Goal: Task Accomplishment & Management: Use online tool/utility

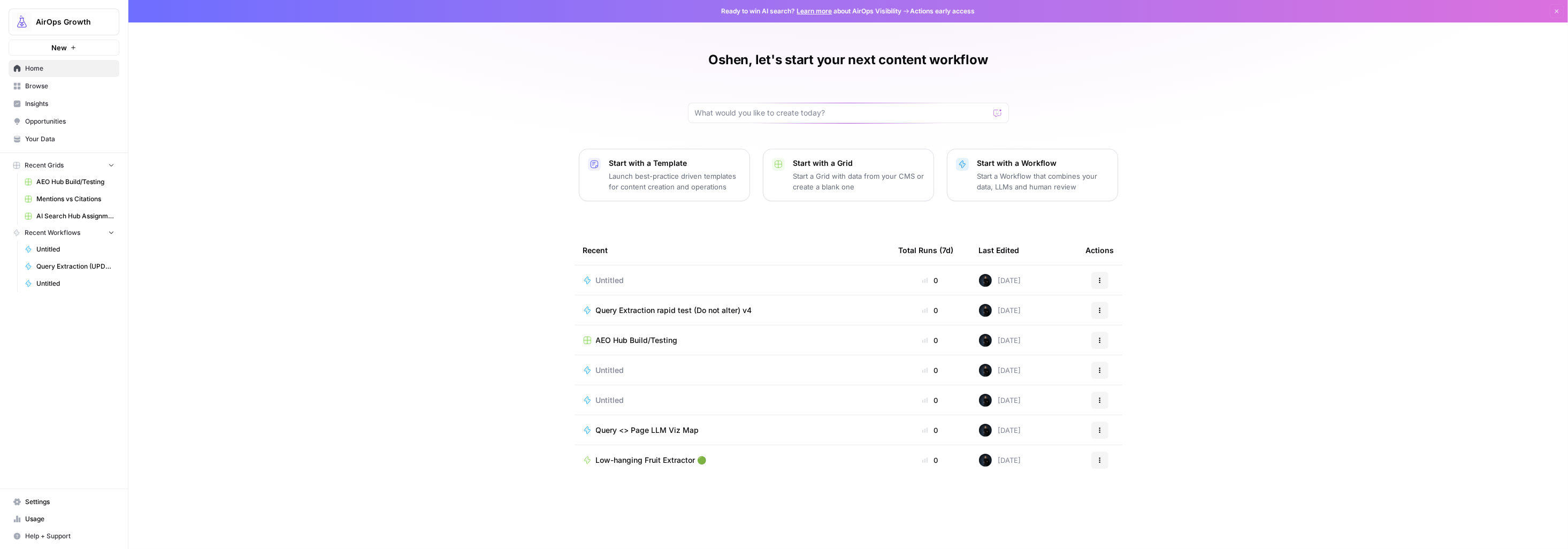
click at [612, 277] on span "Untitled" at bounding box center [610, 281] width 29 height 11
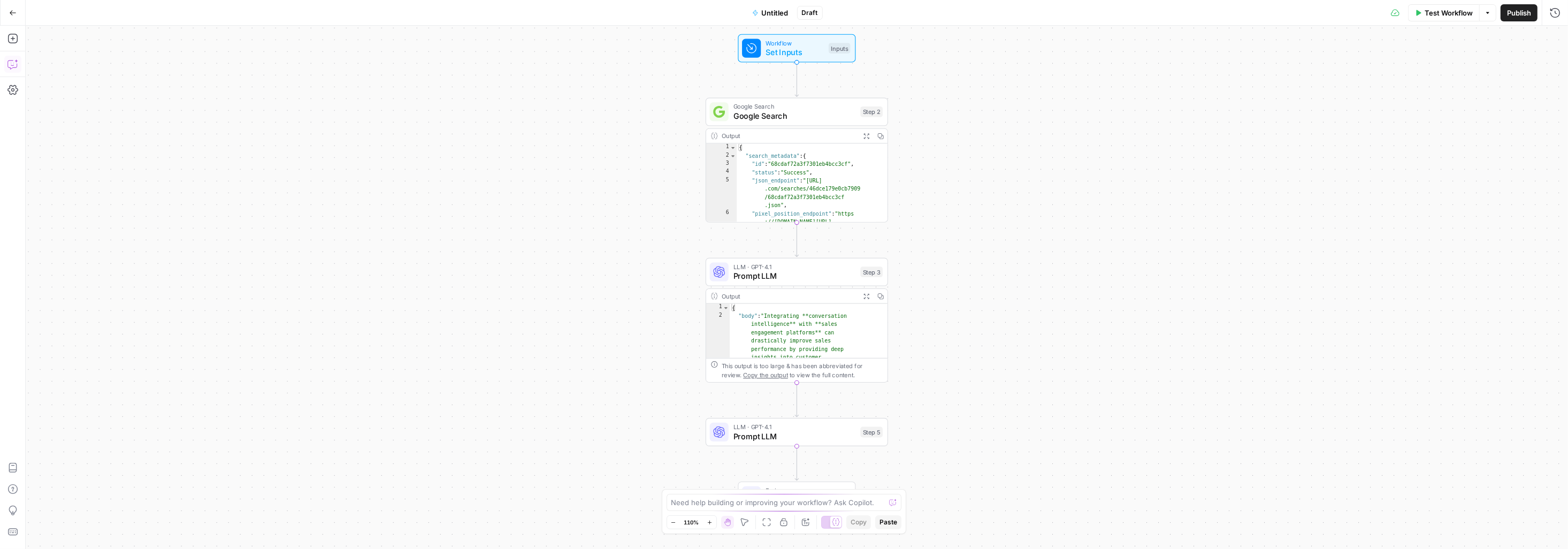
click at [11, 66] on icon "button" at bounding box center [12, 66] width 3 height 1
click at [11, 41] on icon "button" at bounding box center [13, 39] width 11 height 11
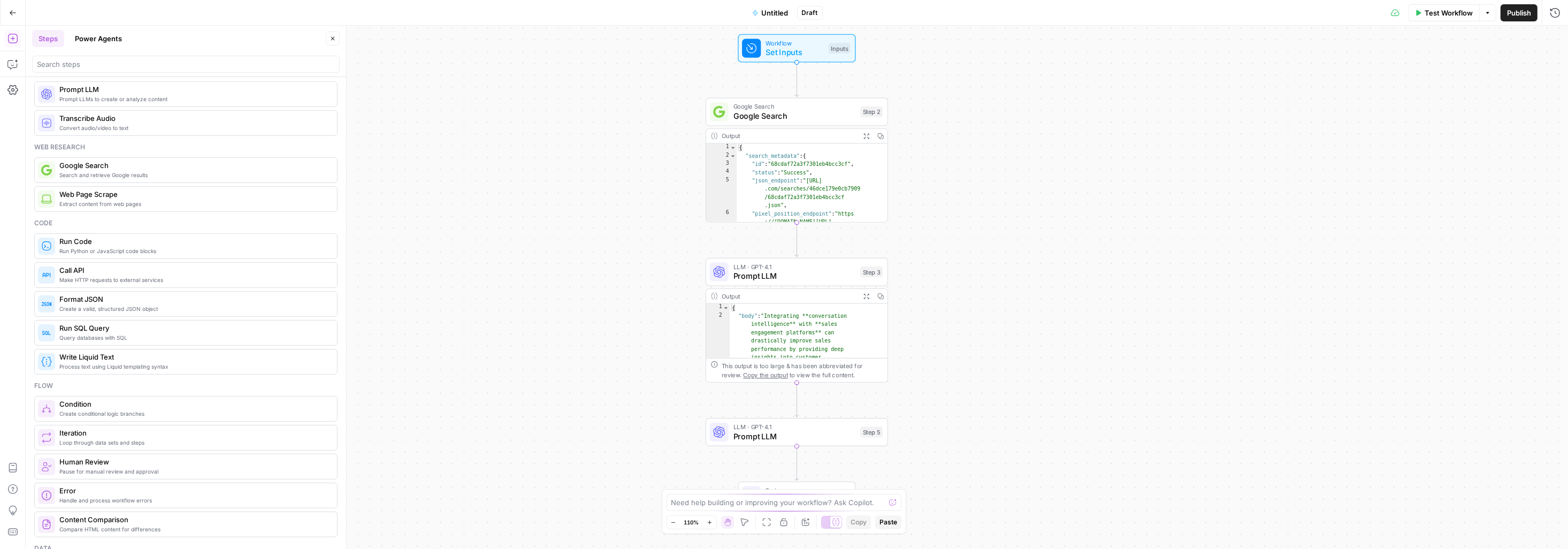
scroll to position [19, 0]
click at [759, 433] on span "Prompt LLM" at bounding box center [795, 435] width 123 height 12
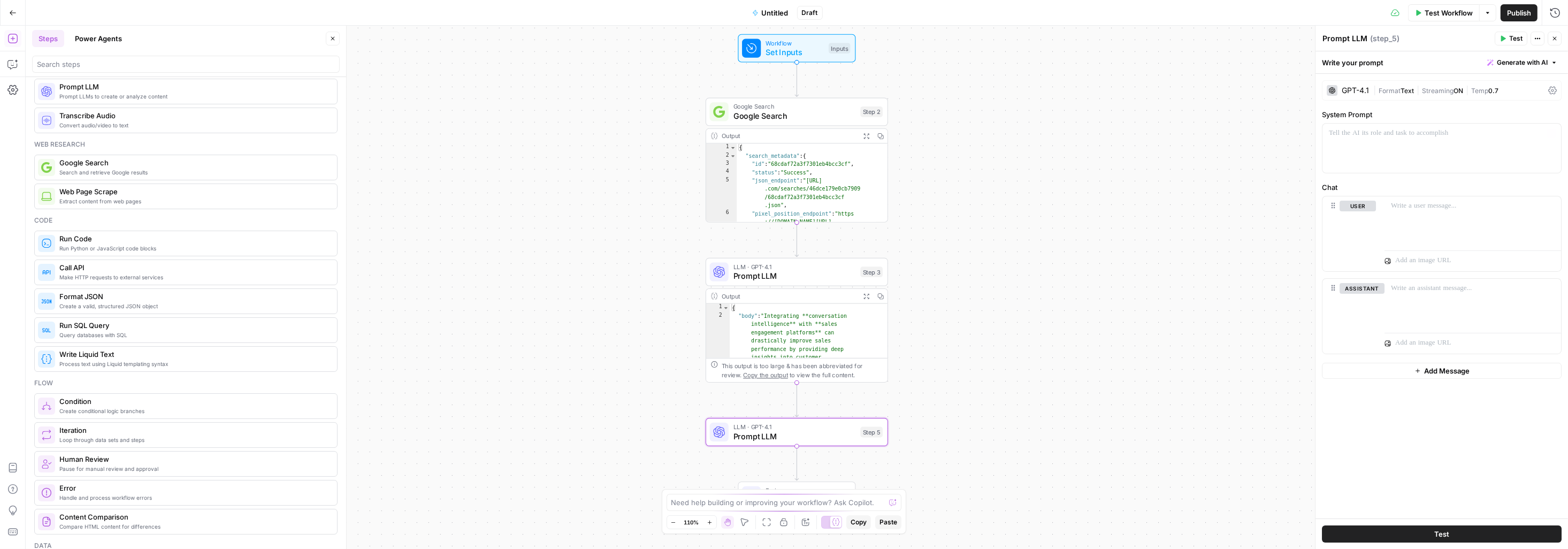
click at [1359, 91] on div "GPT-4.1" at bounding box center [1355, 91] width 28 height 7
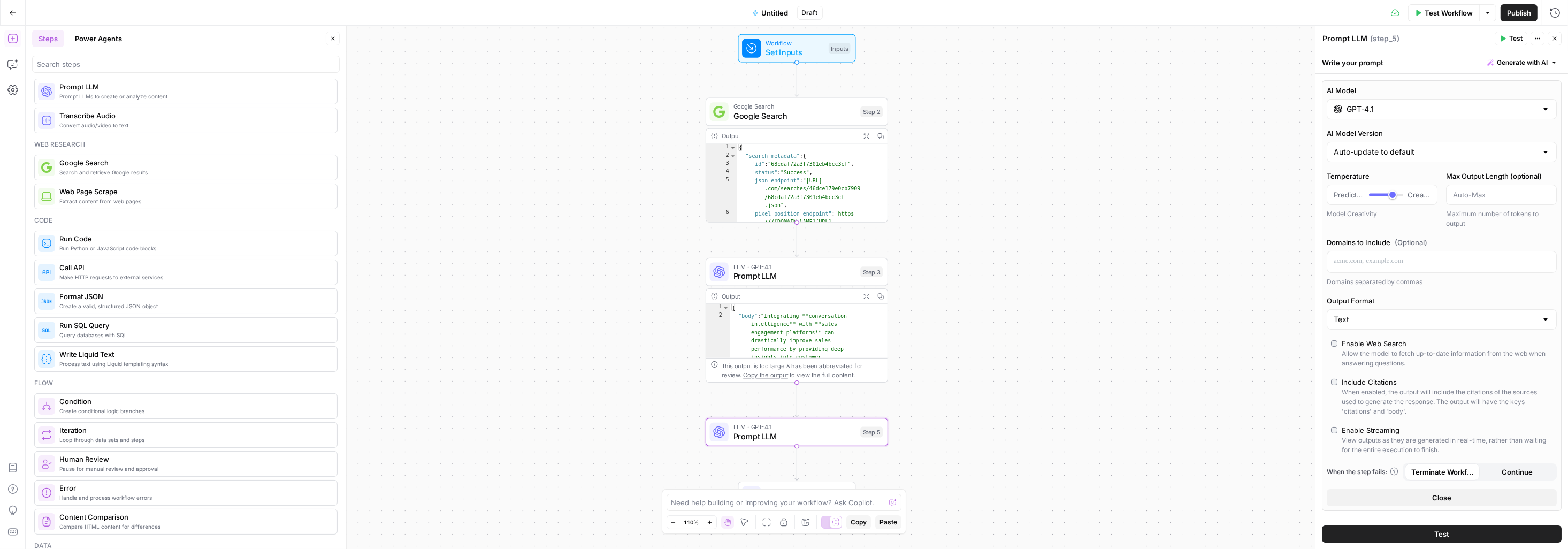
click at [1367, 113] on input "GPT-4.1" at bounding box center [1441, 109] width 190 height 11
click at [1387, 134] on button "OpenAI" at bounding box center [1392, 137] width 38 height 18
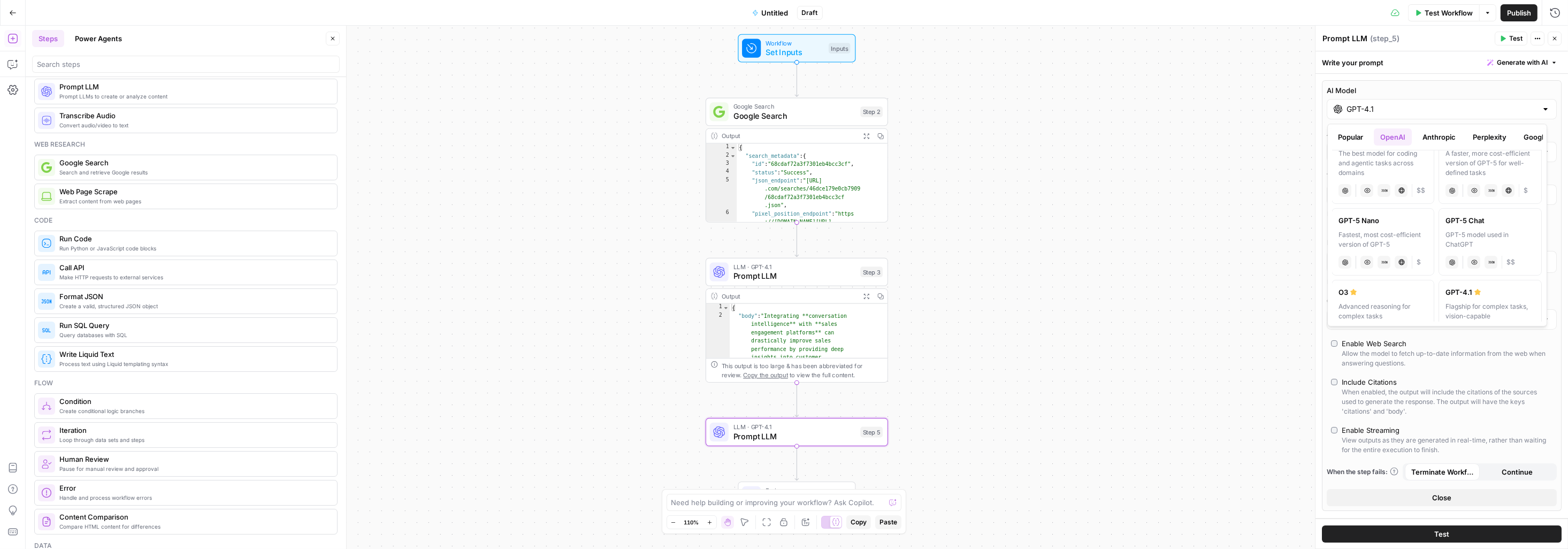
scroll to position [0, 0]
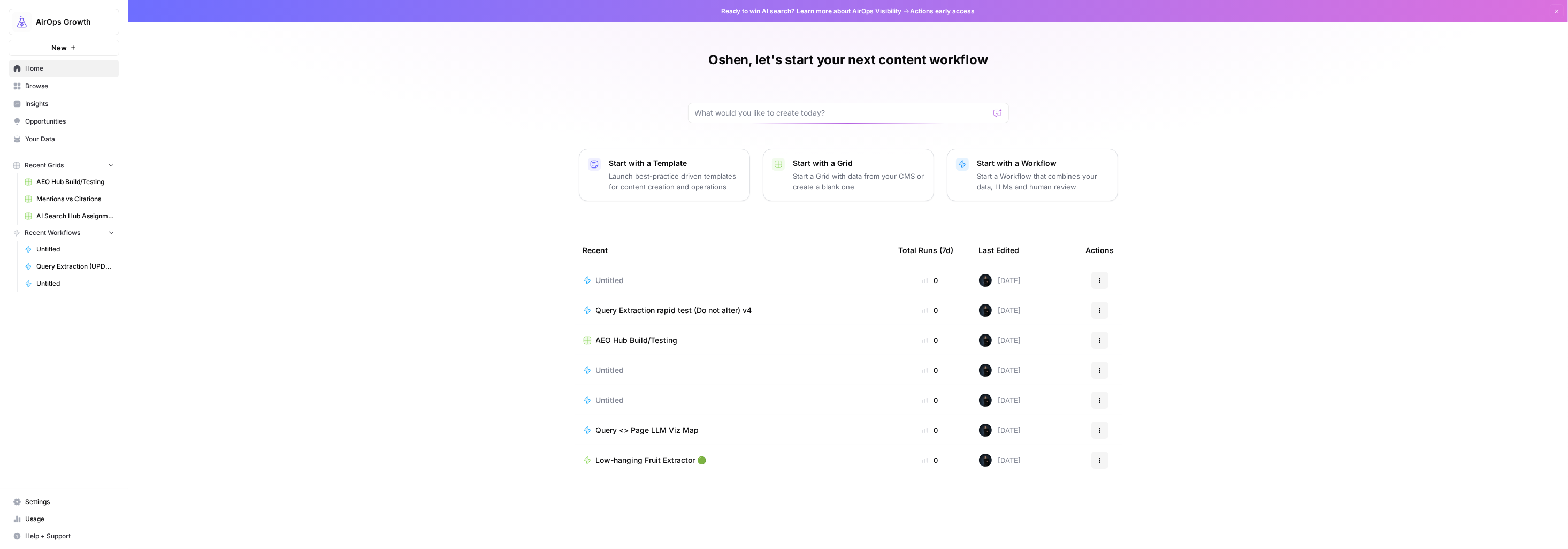
click at [30, 90] on span "Browse" at bounding box center [69, 86] width 90 height 9
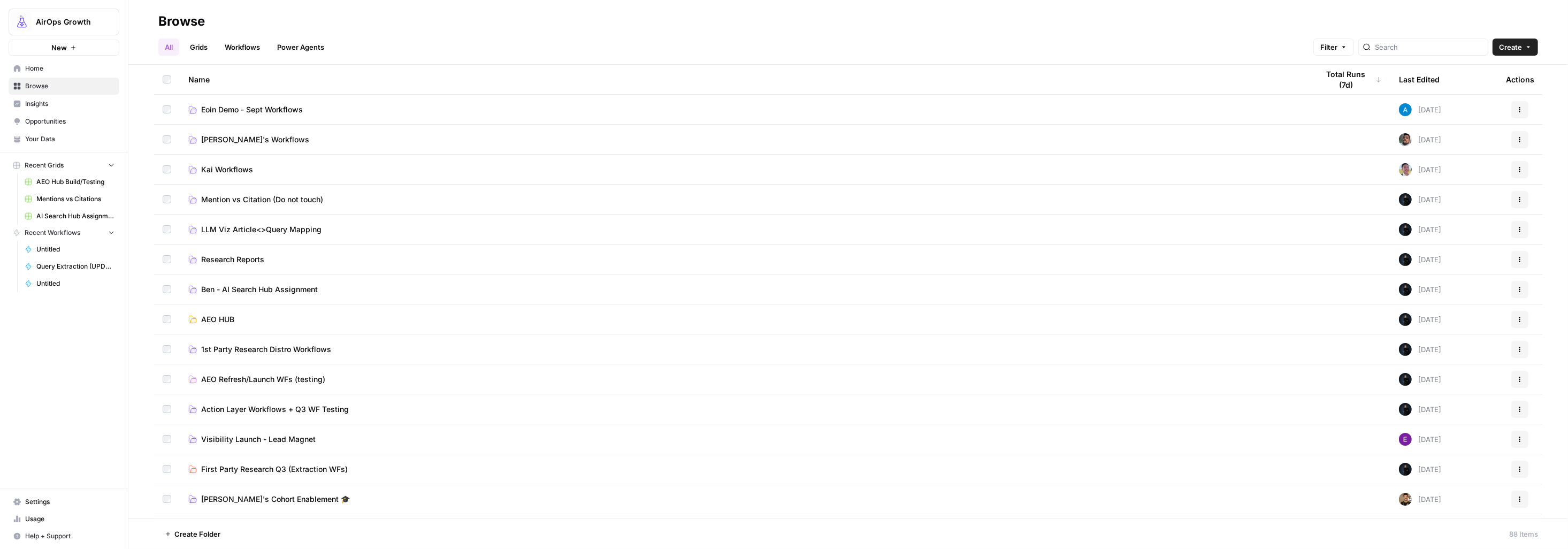
click at [43, 500] on span "Settings" at bounding box center [69, 502] width 90 height 9
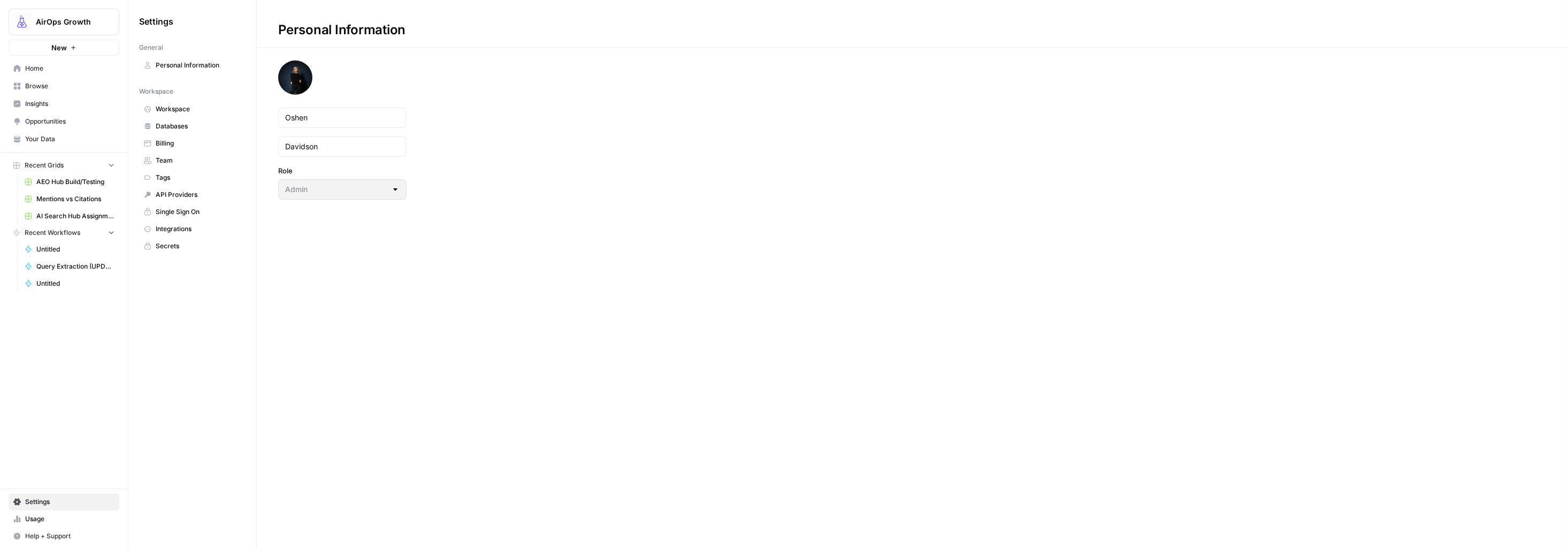
click at [164, 232] on span "Integrations" at bounding box center [198, 229] width 85 height 9
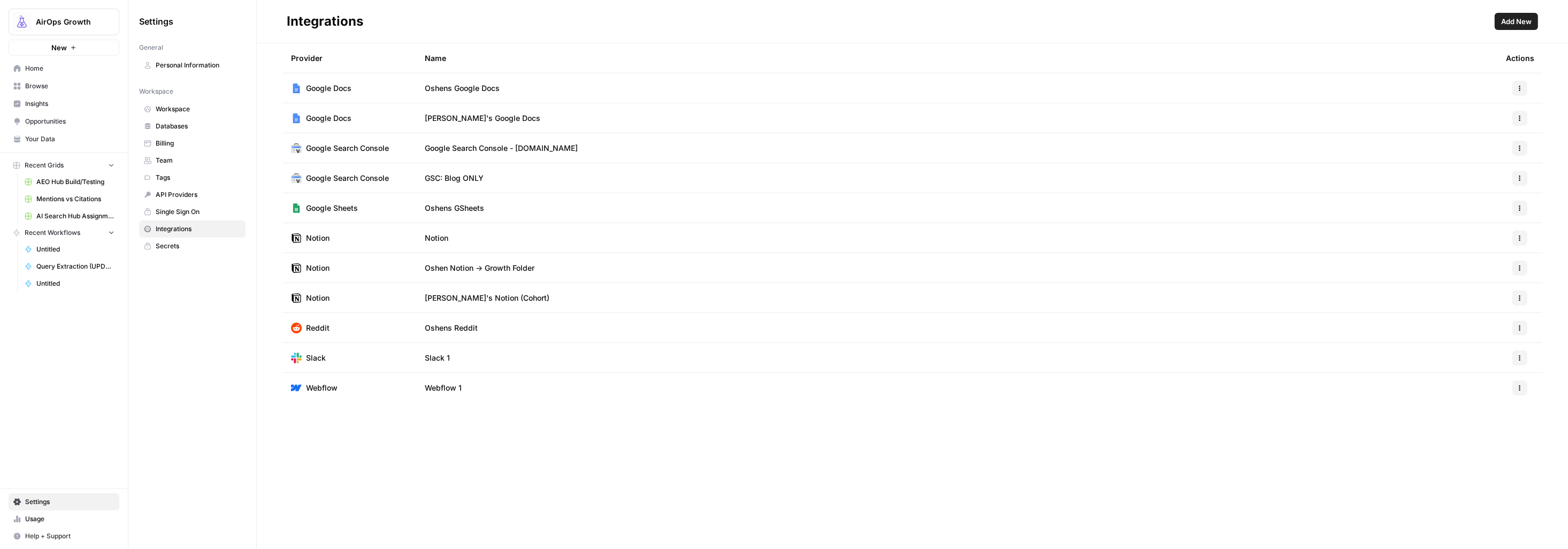
click at [449, 152] on span "Google Search Console - airops.com" at bounding box center [502, 149] width 153 height 11
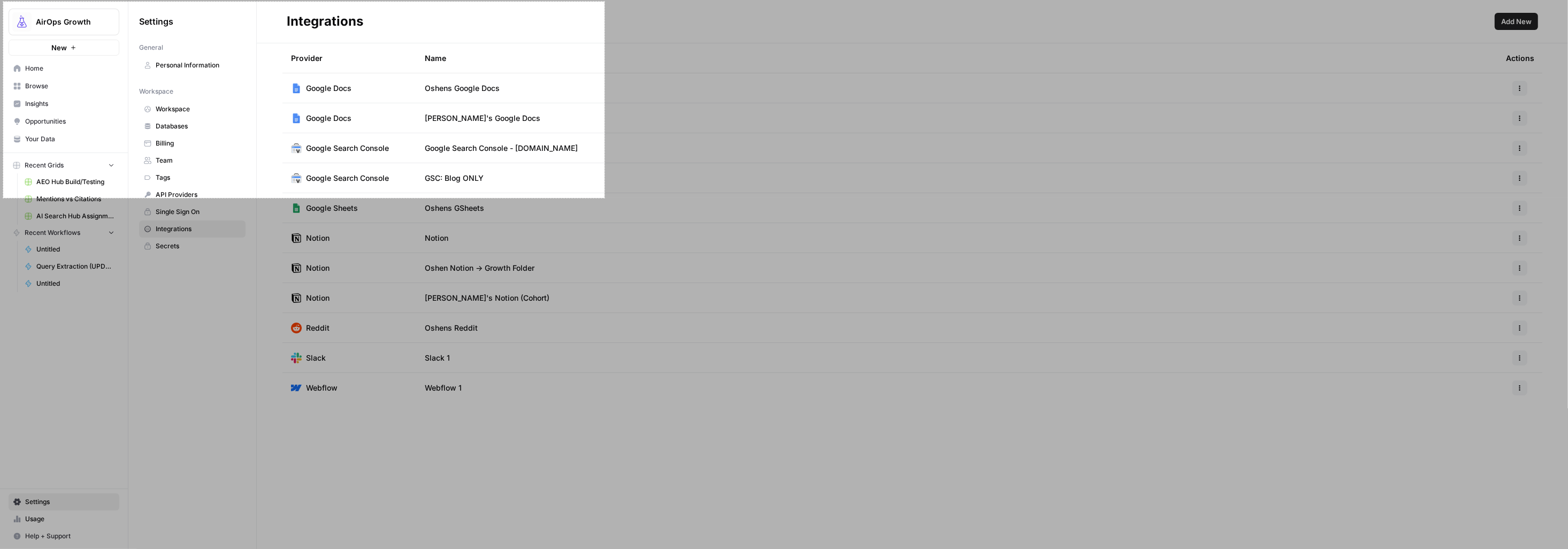
drag, startPoint x: 3, startPoint y: 2, endPoint x: 604, endPoint y: 198, distance: 632.2
click at [604, 198] on div "1124 X 367" at bounding box center [784, 274] width 1568 height 549
click at [630, 154] on link "Copy" at bounding box center [629, 150] width 28 height 12
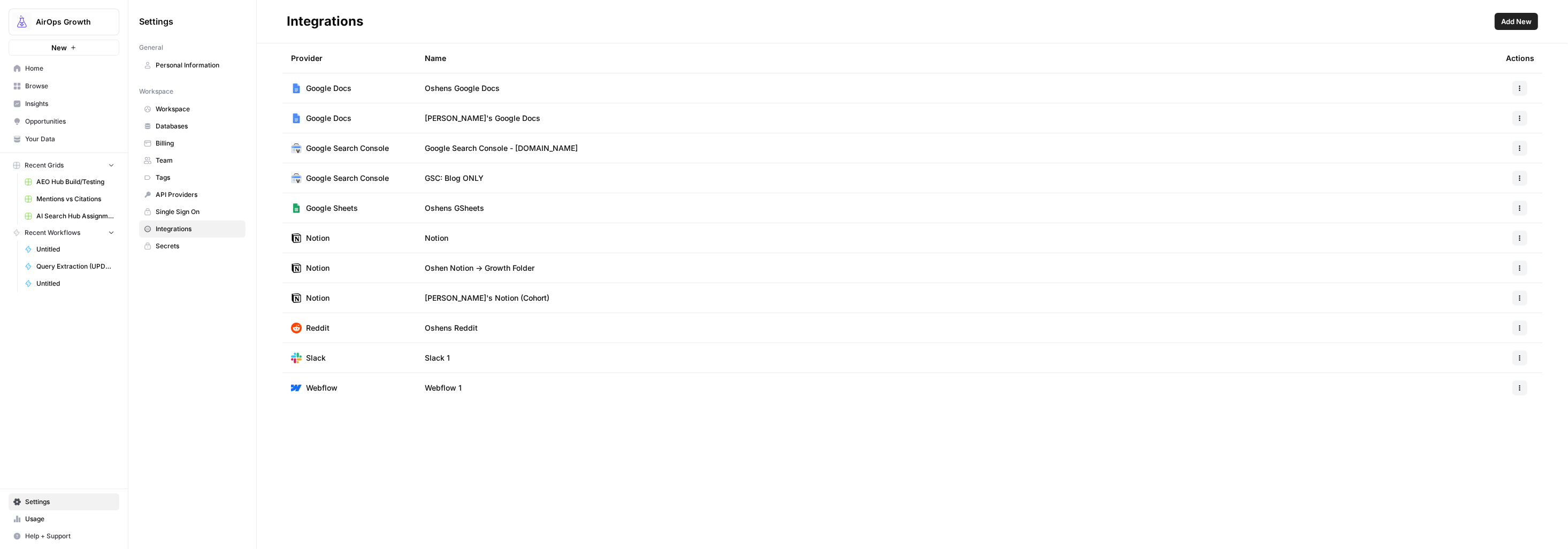
click at [449, 180] on span "GSC: Blog ONLY" at bounding box center [455, 178] width 59 height 11
click at [1520, 177] on icon "button" at bounding box center [1519, 177] width 6 height 6
click at [303, 180] on div "Google Search Console" at bounding box center [340, 178] width 98 height 11
click at [296, 180] on img at bounding box center [297, 178] width 11 height 11
click at [50, 250] on span "Untitled" at bounding box center [75, 250] width 79 height 9
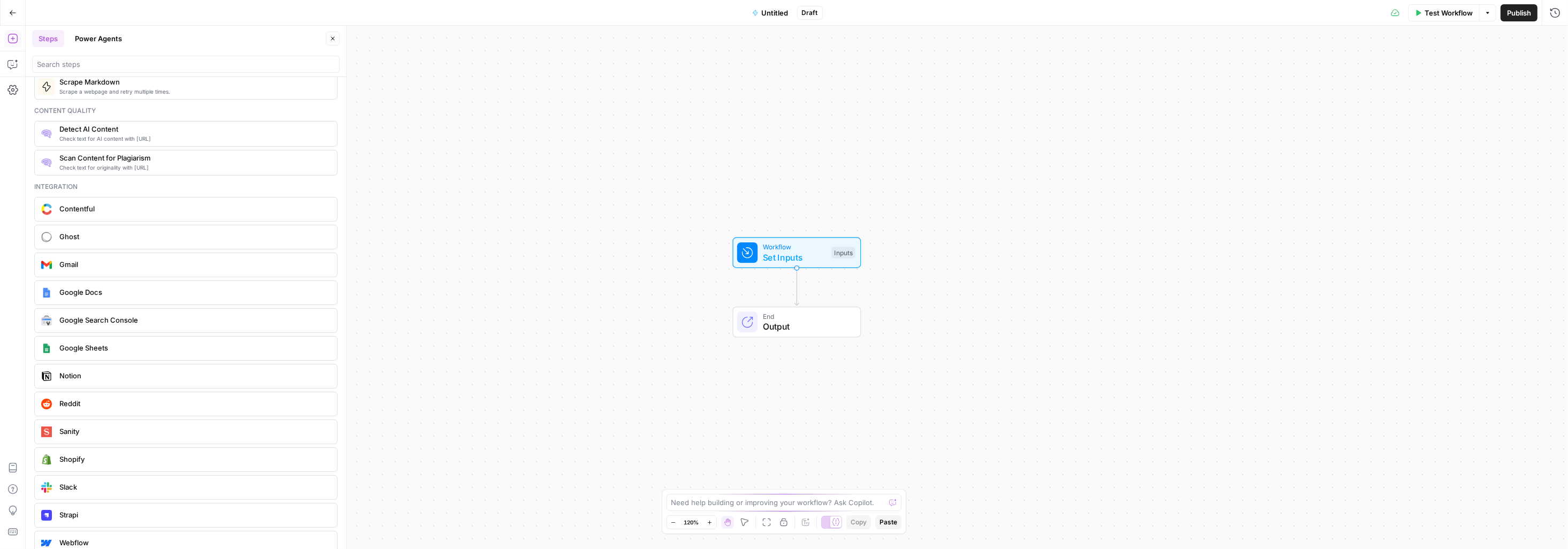
scroll to position [1908, 0]
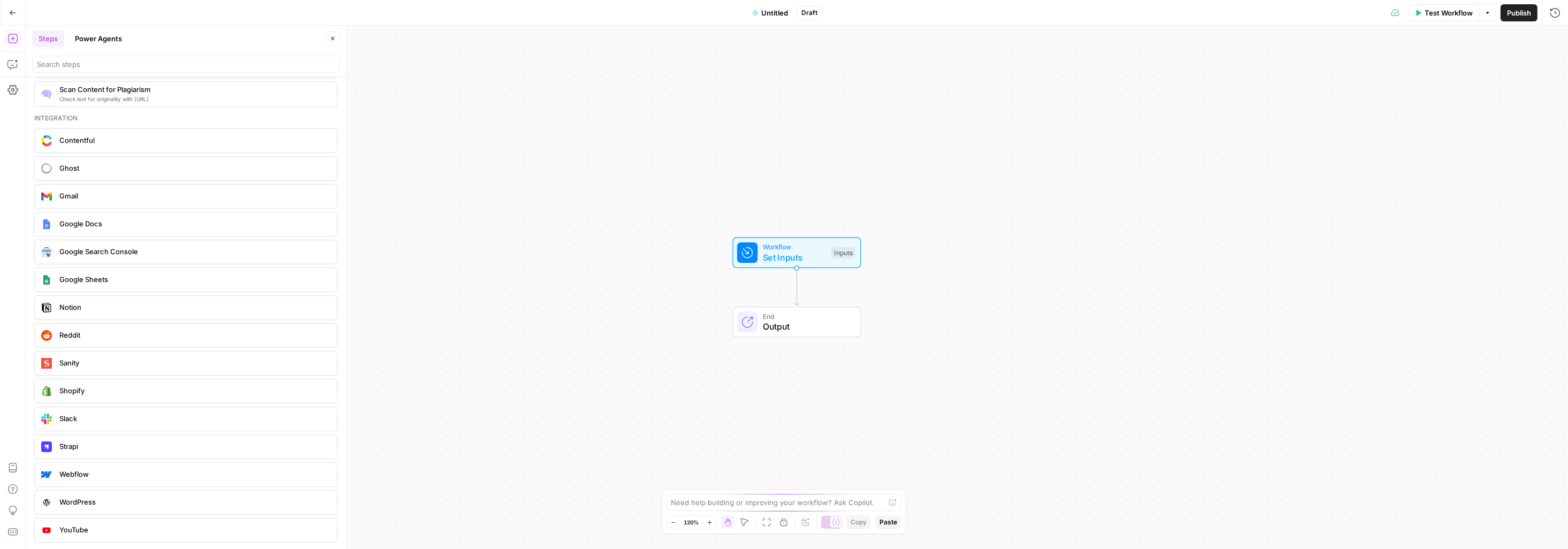
click at [100, 249] on span "Google Search Console" at bounding box center [193, 251] width 269 height 11
click at [1379, 68] on label "Authentication" at bounding box center [1440, 64] width 239 height 11
click at [1379, 77] on input "Authentication" at bounding box center [1435, 82] width 213 height 11
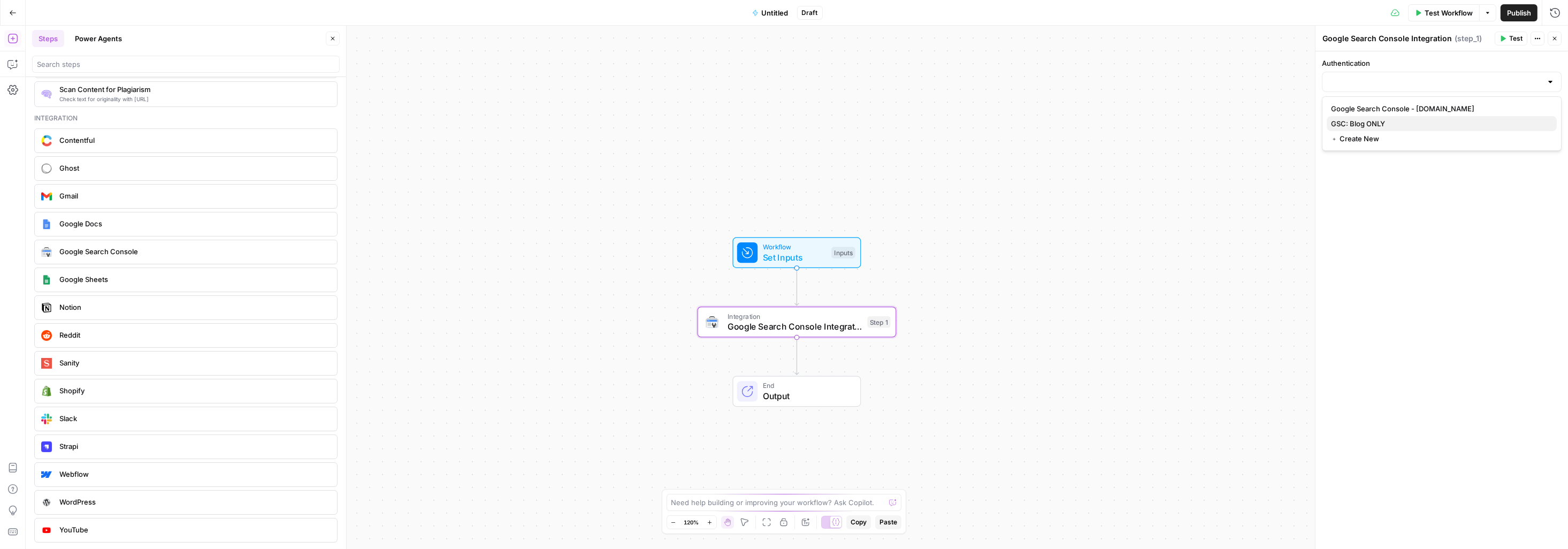
click at [1379, 125] on span "GSC: Blog ONLY" at bounding box center [1439, 124] width 217 height 11
type input "GSC: Blog ONLY"
drag, startPoint x: 1384, startPoint y: 125, endPoint x: 1391, endPoint y: 139, distance: 15.7
click at [1383, 125] on input "Action" at bounding box center [1435, 125] width 213 height 11
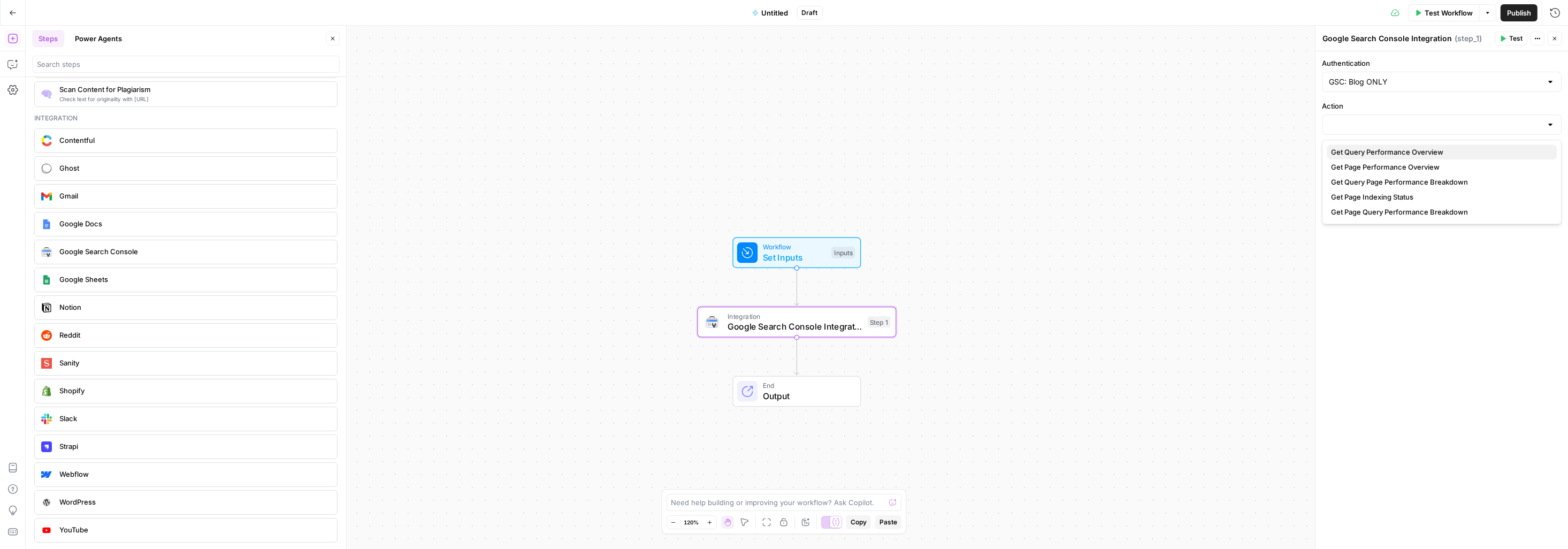
click at [1409, 153] on span "Get Query Performance Overview" at bounding box center [1439, 152] width 217 height 11
type input "Get Query Performance Overview"
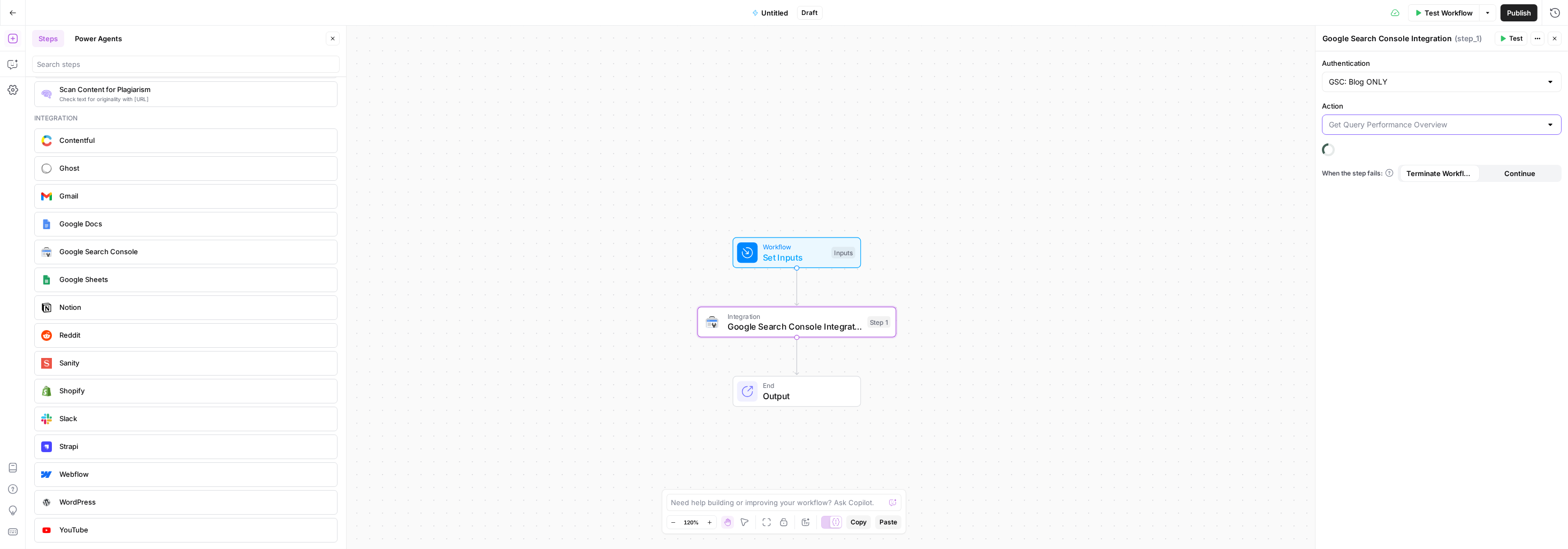
click at [1365, 127] on input "Action" at bounding box center [1435, 125] width 213 height 11
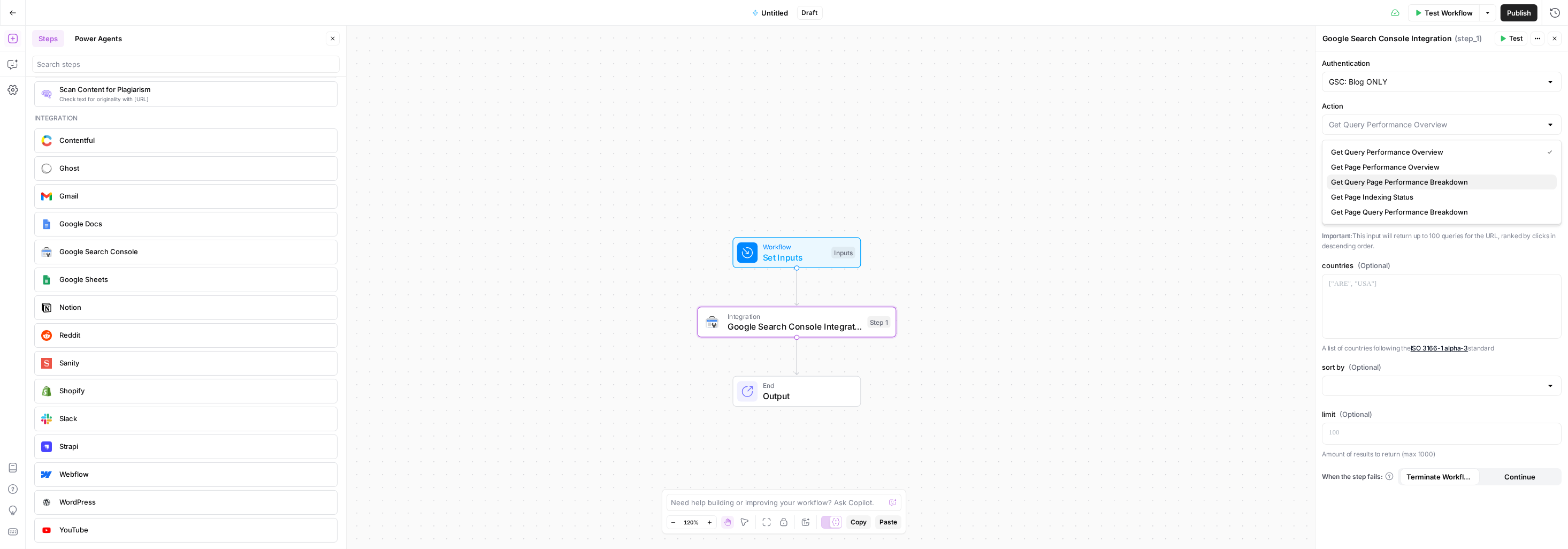
click at [1419, 181] on span "Get Query Page Performance Breakdown" at bounding box center [1439, 182] width 217 height 11
type input "Get Query Page Performance Breakdown"
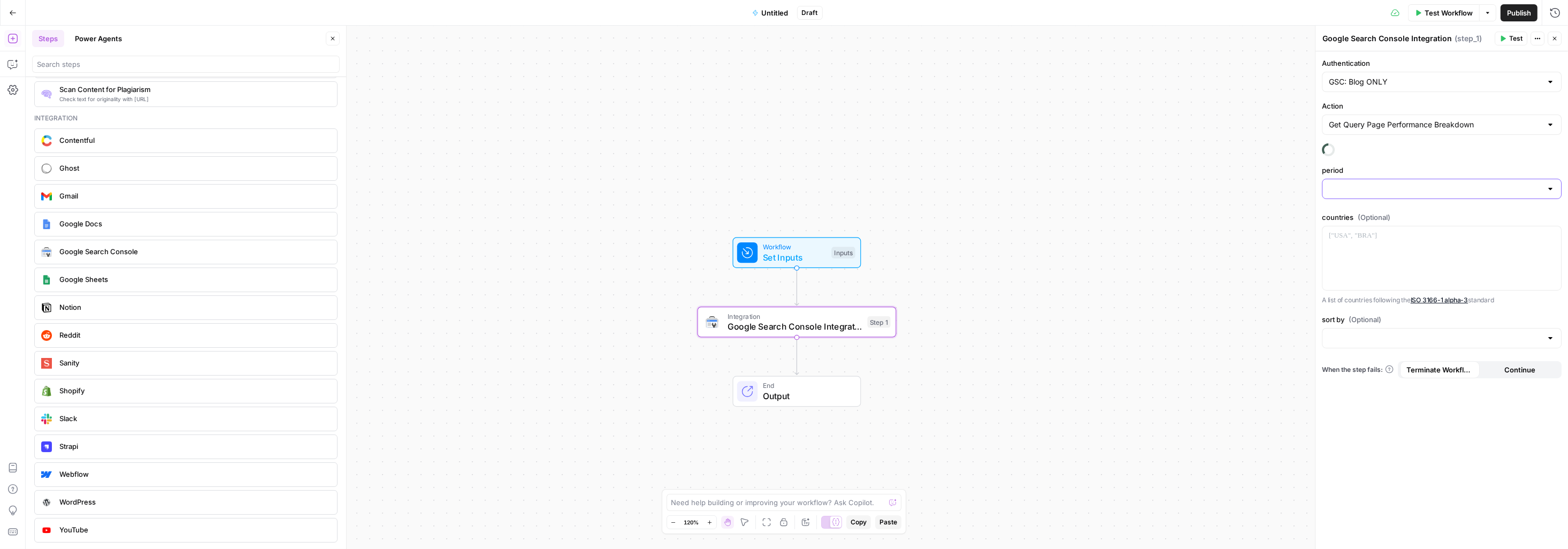
click at [1395, 193] on input "period" at bounding box center [1435, 189] width 213 height 11
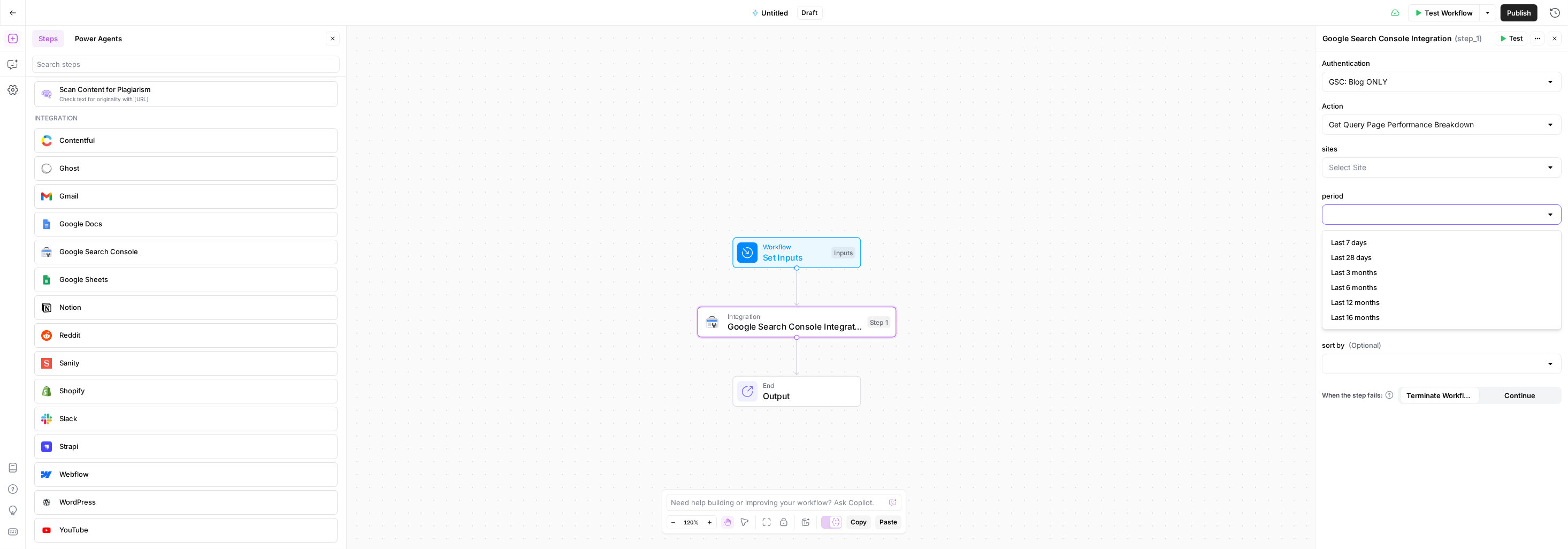
drag, startPoint x: 1379, startPoint y: 217, endPoint x: 1391, endPoint y: 226, distance: 15.0
click at [1379, 217] on input "period" at bounding box center [1435, 214] width 213 height 11
click at [1356, 242] on span "Last 7 days" at bounding box center [1439, 242] width 217 height 11
type input "Last 7 days"
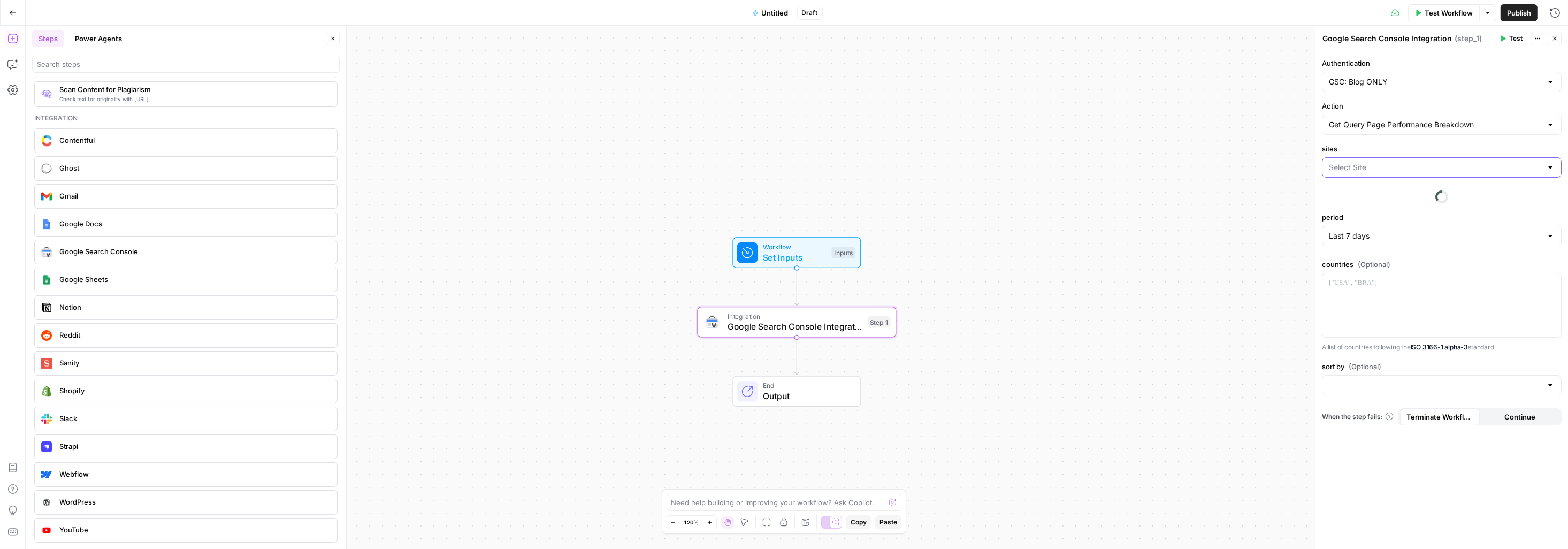
click at [1374, 168] on input "sites" at bounding box center [1435, 167] width 213 height 11
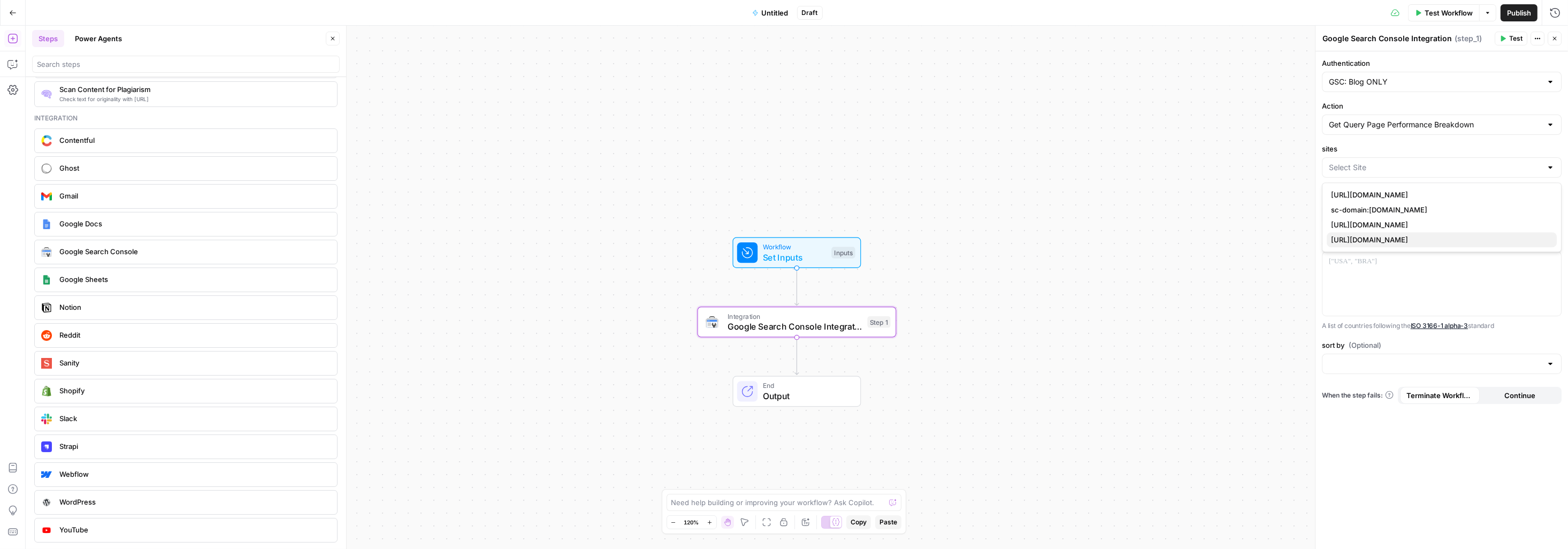
click at [1418, 242] on span "https://www.airops.com/blog/" at bounding box center [1439, 240] width 217 height 11
type input "https://www.airops.com/blog/"
click at [1509, 40] on span "Test" at bounding box center [1515, 38] width 13 height 9
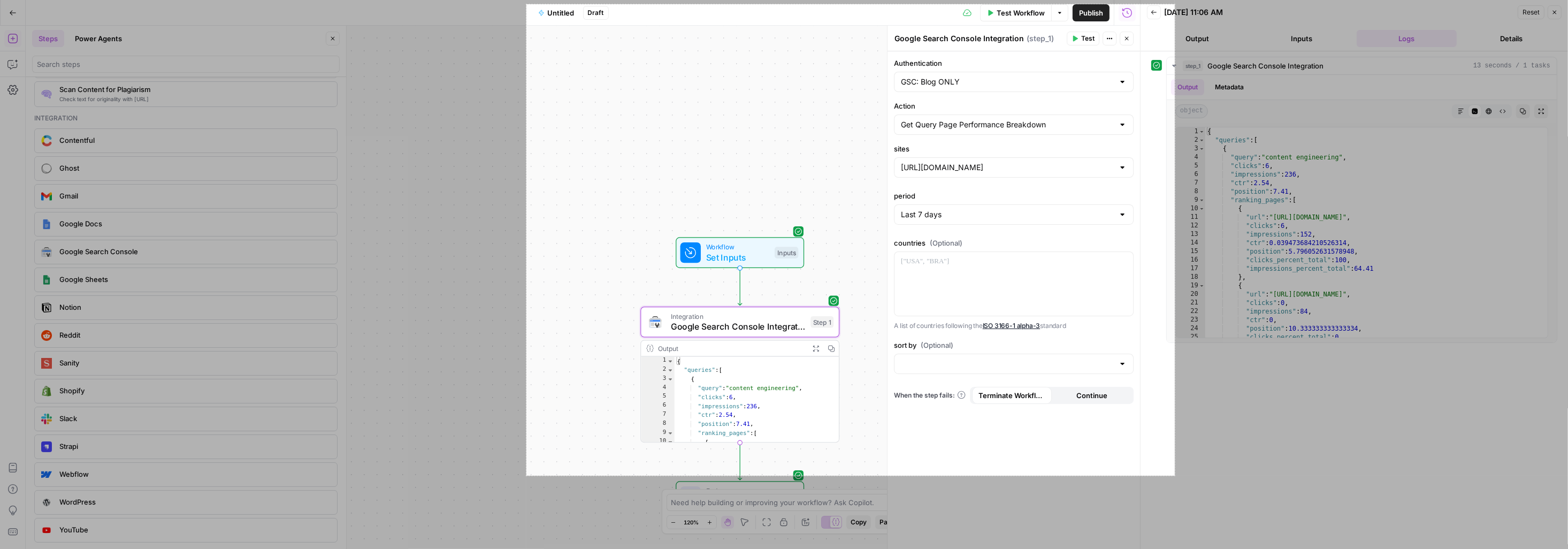
drag, startPoint x: 574, startPoint y: 13, endPoint x: 1174, endPoint y: 476, distance: 757.9
click at [1174, 476] on div "1212 X 881" at bounding box center [784, 274] width 1568 height 549
click at [1198, 429] on link "Copy" at bounding box center [1199, 427] width 28 height 12
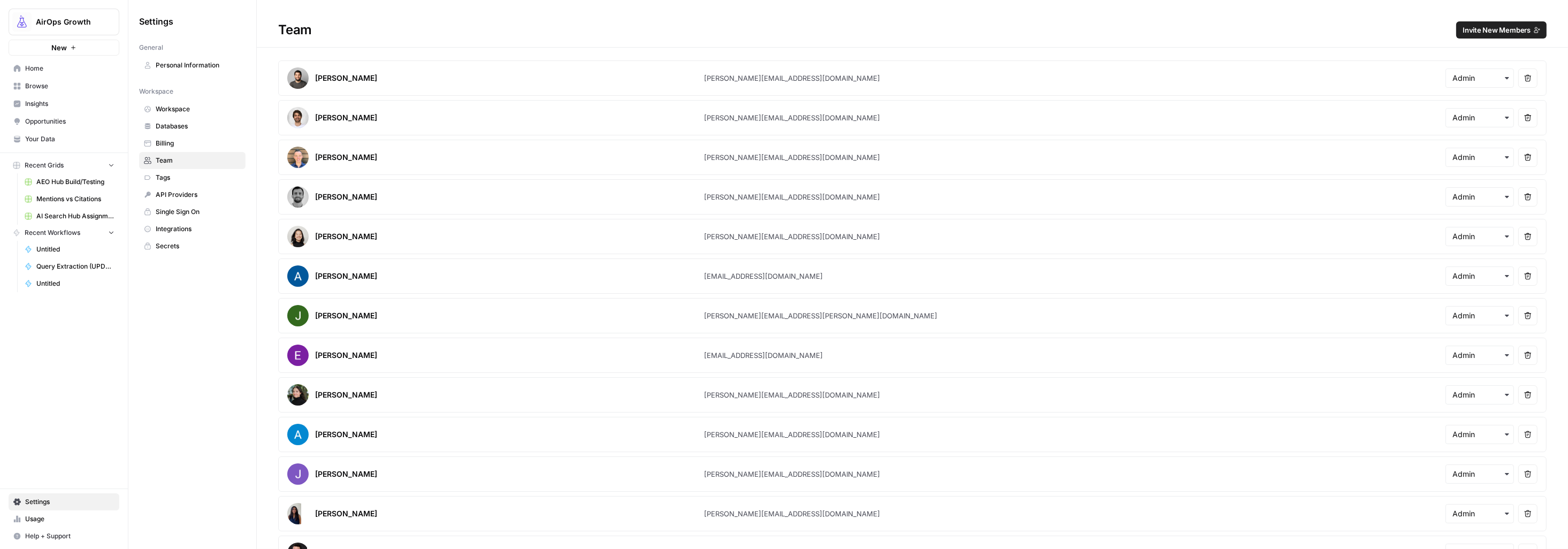
scroll to position [27, 0]
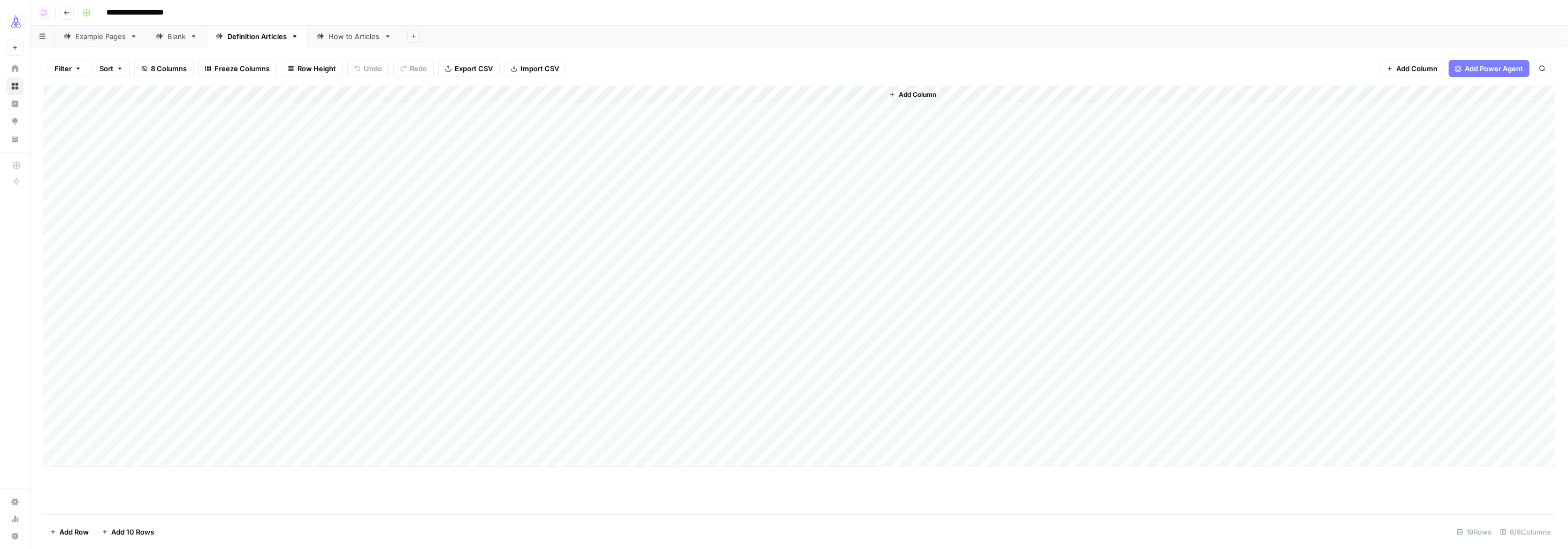
click at [110, 440] on div "Add Column" at bounding box center [799, 276] width 1512 height 381
type textarea "*"
type textarea "**********"
click at [213, 439] on div "Add Column" at bounding box center [799, 276] width 1512 height 381
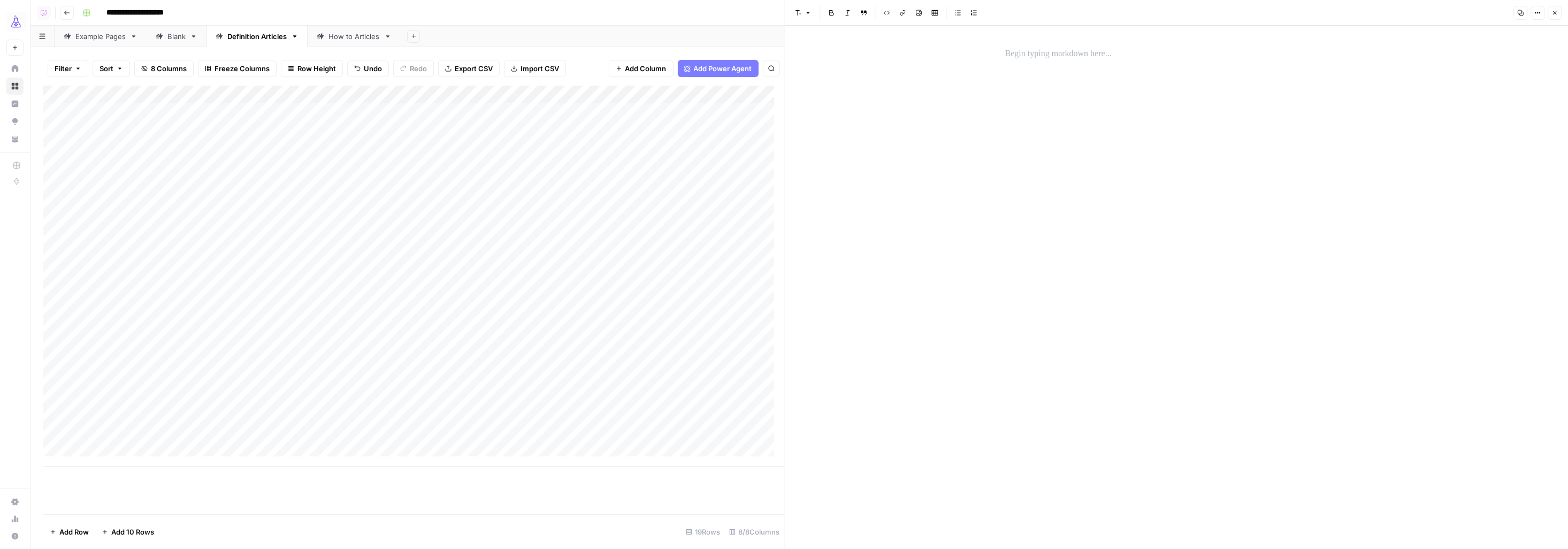
click at [1049, 60] on div at bounding box center [1176, 54] width 355 height 22
click at [299, 441] on div "Add Column" at bounding box center [414, 276] width 741 height 381
click at [1559, 15] on button "Close" at bounding box center [1554, 12] width 14 height 14
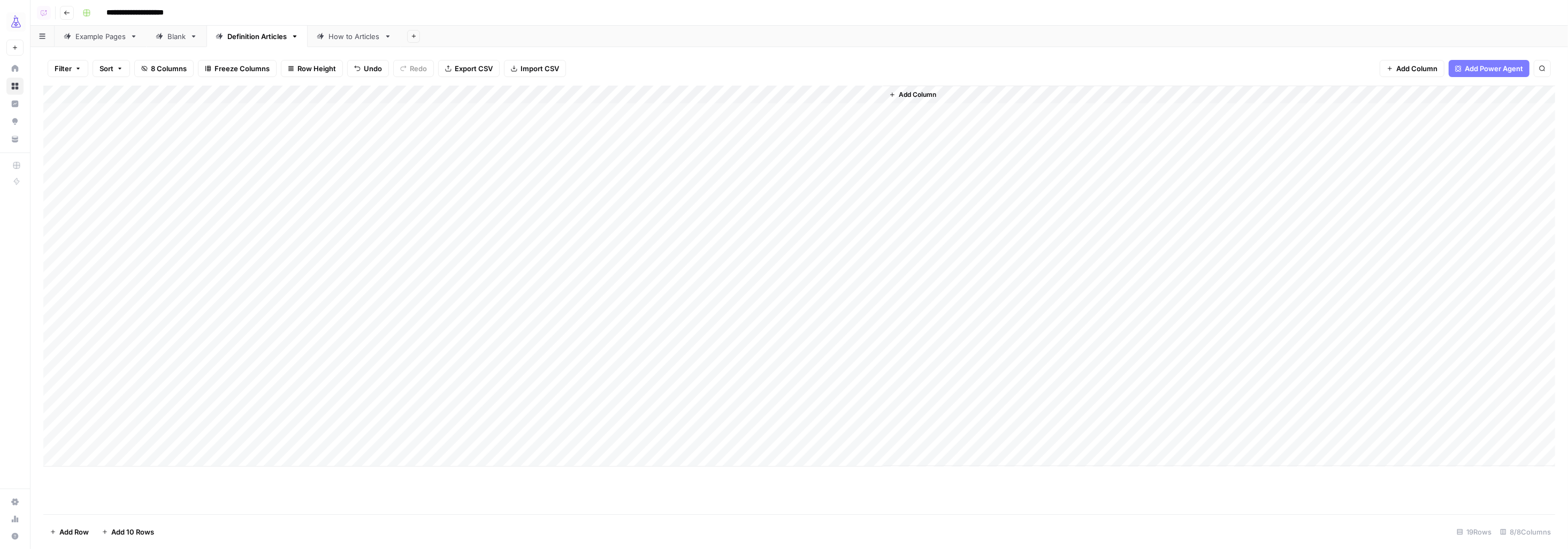
click at [345, 30] on link "How to Articles" at bounding box center [354, 36] width 93 height 21
click at [596, 201] on div "Add Column" at bounding box center [799, 158] width 1512 height 144
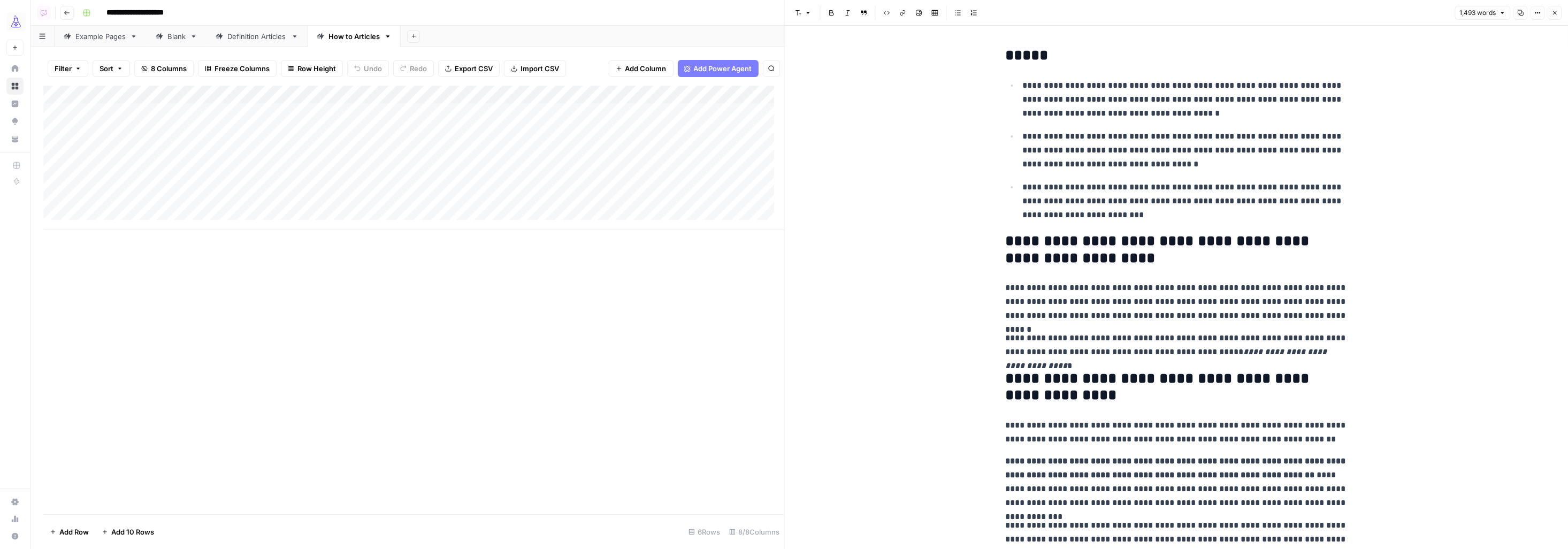
click at [1088, 94] on p "**********" at bounding box center [1185, 99] width 325 height 42
